Goal: Information Seeking & Learning: Learn about a topic

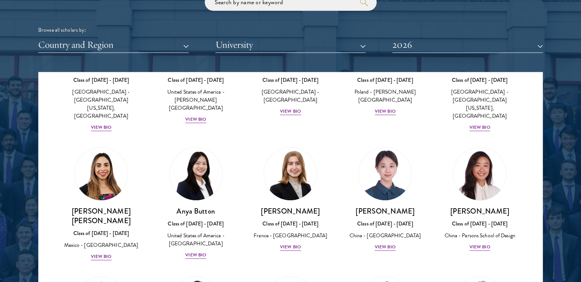
scroll to position [539, 0]
click at [281, 144] on img at bounding box center [291, 173] width 58 height 58
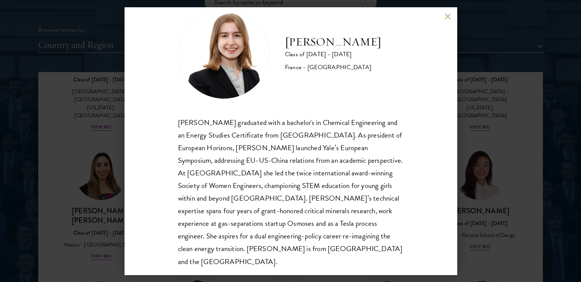
scroll to position [26, 0]
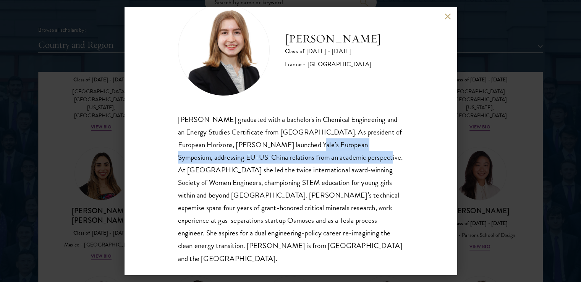
drag, startPoint x: 302, startPoint y: 146, endPoint x: 350, endPoint y: 161, distance: 50.3
click at [350, 161] on div "[PERSON_NAME] graduated with a bachelor's in Chemical Engineering and an Energy…" at bounding box center [290, 189] width 225 height 152
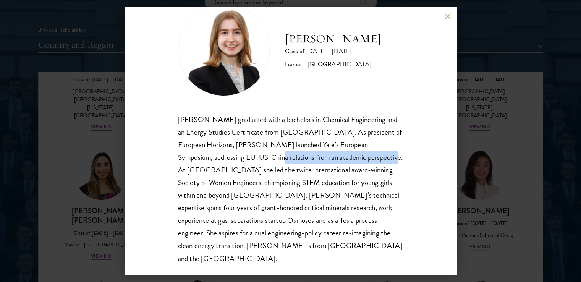
drag, startPoint x: 242, startPoint y: 156, endPoint x: 361, endPoint y: 159, distance: 118.8
click at [361, 159] on div "[PERSON_NAME] graduated with a bachelor's in Chemical Engineering and an Energy…" at bounding box center [290, 189] width 225 height 152
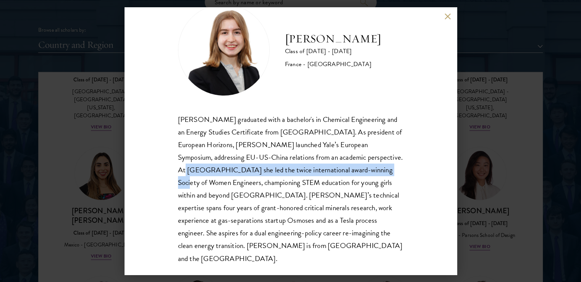
drag, startPoint x: 368, startPoint y: 156, endPoint x: 359, endPoint y: 167, distance: 13.8
click at [359, 167] on div "[PERSON_NAME] graduated with a bachelor's in Chemical Engineering and an Energy…" at bounding box center [290, 189] width 225 height 152
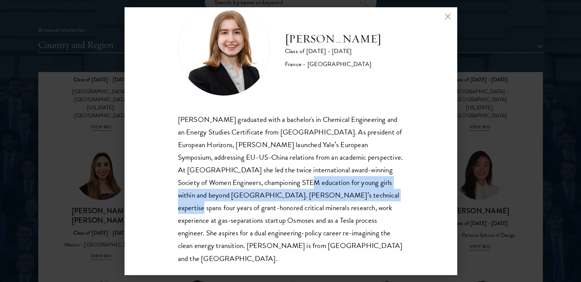
drag, startPoint x: 263, startPoint y: 184, endPoint x: 358, endPoint y: 201, distance: 96.6
click at [358, 201] on div "[PERSON_NAME] graduated with a bachelor's in Chemical Engineering and an Energy…" at bounding box center [290, 189] width 225 height 152
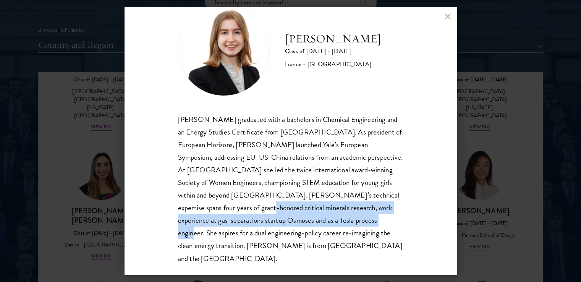
drag, startPoint x: 234, startPoint y: 207, endPoint x: 364, endPoint y: 220, distance: 130.6
click at [364, 220] on div "[PERSON_NAME] graduated with a bachelor's in Chemical Engineering and an Energy…" at bounding box center [290, 189] width 225 height 152
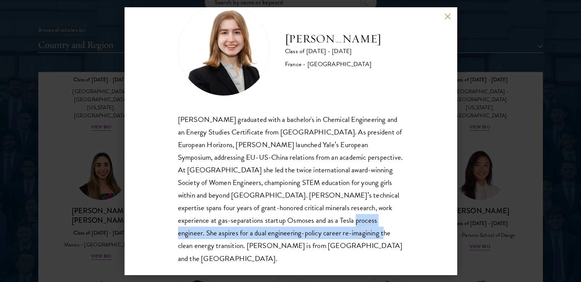
drag, startPoint x: 329, startPoint y: 218, endPoint x: 357, endPoint y: 236, distance: 33.1
click at [357, 236] on div "[PERSON_NAME] graduated with a bachelor's in Chemical Engineering and an Energy…" at bounding box center [290, 189] width 225 height 152
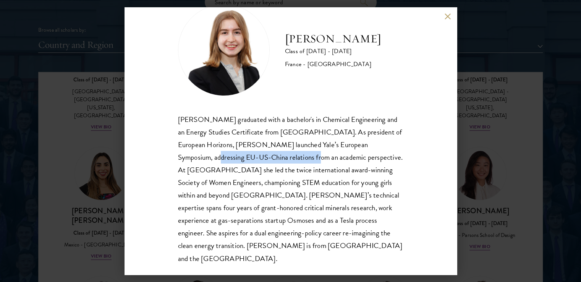
drag, startPoint x: 177, startPoint y: 157, endPoint x: 280, endPoint y: 158, distance: 102.4
click at [280, 158] on div "[PERSON_NAME] graduated with a bachelor's in Chemical Engineering and an Energy…" at bounding box center [290, 189] width 225 height 152
copy div "addressing EU-[GEOGRAPHIC_DATA]-China relations"
